Goal: Information Seeking & Learning: Find specific fact

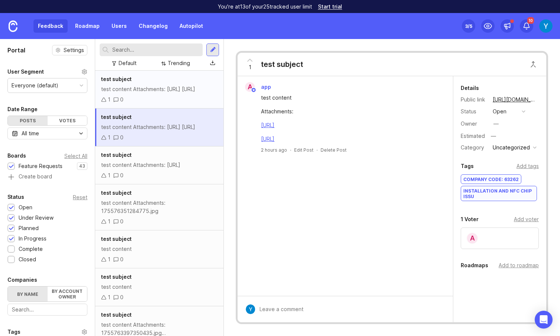
click at [140, 92] on div "test content Attachments: [URL] [URL]" at bounding box center [159, 89] width 116 height 8
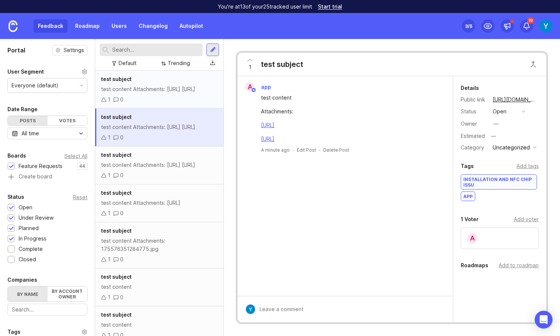
click at [150, 84] on div "test subject test content Attachments: http://localhost:8089/uploads/ticket/175…" at bounding box center [159, 90] width 128 height 38
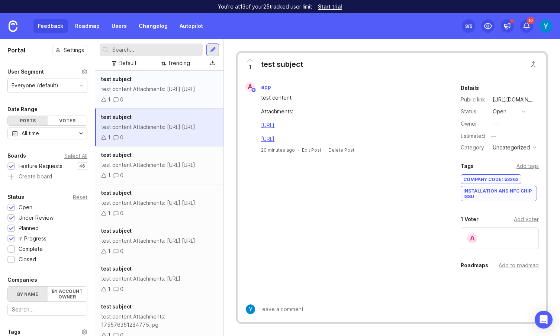
click at [153, 93] on div "test content Attachments: [URL] [URL]" at bounding box center [159, 89] width 116 height 8
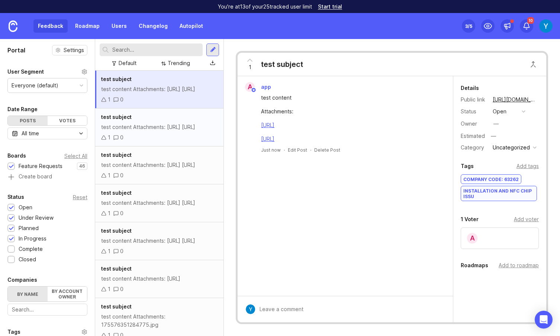
click at [159, 131] on div "test content Attachments: [URL] [URL]" at bounding box center [159, 127] width 116 height 8
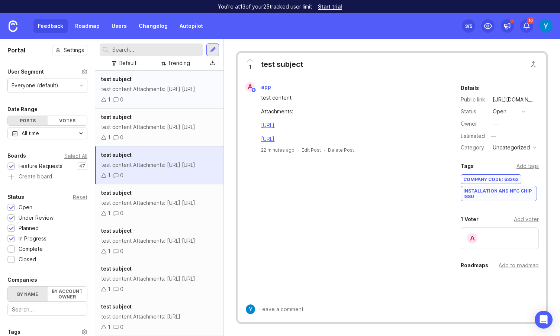
click at [152, 90] on div "test content Attachments: [URL] [URL]" at bounding box center [159, 89] width 116 height 8
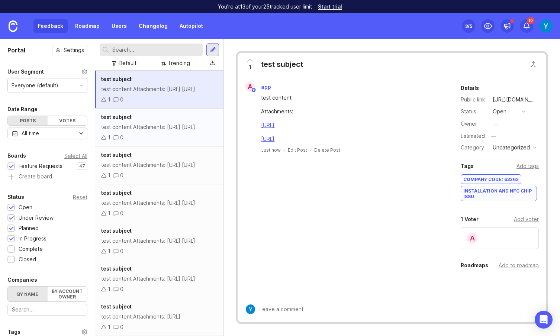
click at [148, 131] on div "test content Attachments: [URL] [URL]" at bounding box center [159, 127] width 116 height 8
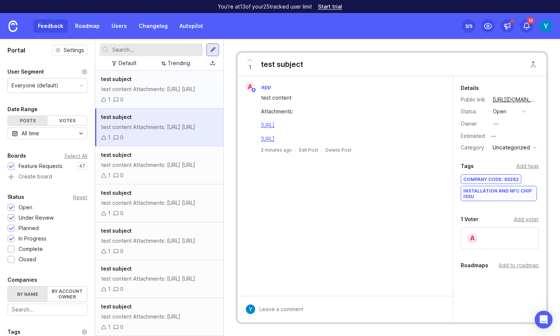
click at [165, 93] on div "test content Attachments: [URL] [URL]" at bounding box center [159, 89] width 116 height 8
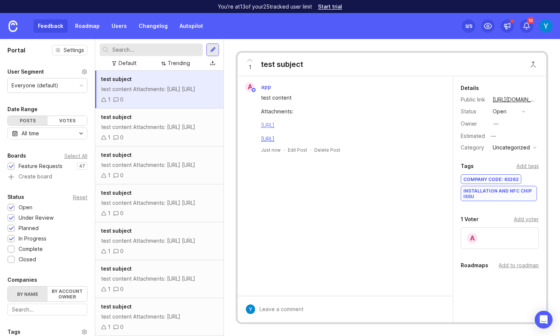
click at [274, 125] on link "[URL]" at bounding box center [267, 125] width 13 height 6
